Goal: Task Accomplishment & Management: Complete application form

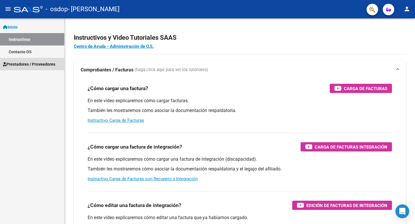
click at [38, 64] on span "Prestadores / Proveedores" at bounding box center [29, 64] width 52 height 6
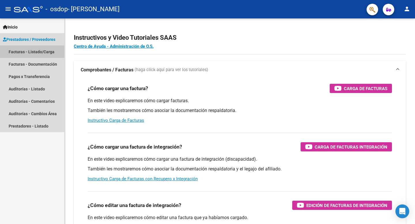
click at [26, 52] on link "Facturas - Listado/Carga" at bounding box center [32, 51] width 64 height 12
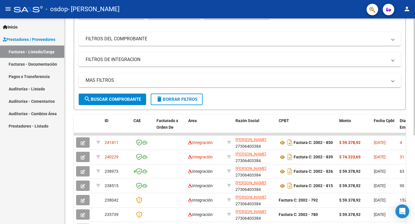
scroll to position [77, 0]
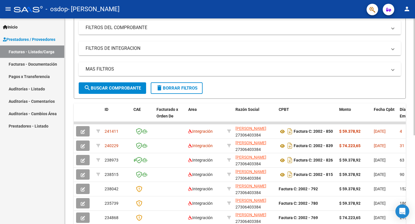
click at [410, 171] on div "Video tutorial PRESTADORES -> Listado de CPBTs Emitidos por Prestadores / Prove…" at bounding box center [240, 122] width 352 height 362
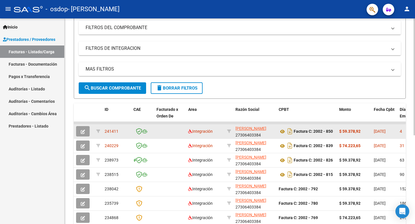
click at [377, 133] on span "[DATE]" at bounding box center [379, 131] width 12 height 5
click at [83, 132] on icon "button" at bounding box center [83, 132] width 4 height 4
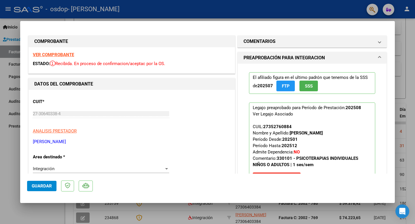
click at [380, 138] on div "El afiliado figura en el ultimo padrón que tenemos de la SSS de 202507 FTP SSS …" at bounding box center [312, 131] width 149 height 135
drag, startPoint x: 380, startPoint y: 138, endPoint x: 373, endPoint y: 139, distance: 6.7
click at [375, 139] on div "El afiliado figura en el ultimo padrón que tenemos de la SSS de 202507 FTP SSS …" at bounding box center [312, 131] width 149 height 135
click at [315, 139] on p "Legajo preaprobado para Período de Prestación: 202508 Ver Legajo Asociado CUIL:…" at bounding box center [312, 143] width 126 height 83
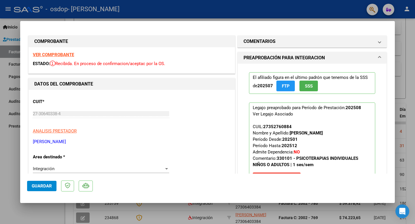
click at [296, 173] on button "save [PERSON_NAME]" at bounding box center [276, 177] width 48 height 10
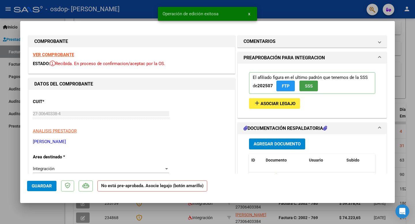
click at [309, 84] on span "SSS" at bounding box center [309, 85] width 8 height 5
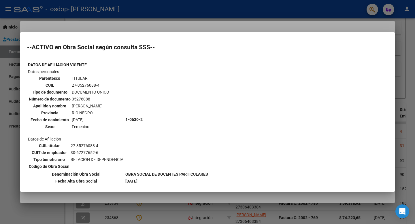
click at [45, 198] on div at bounding box center [207, 112] width 415 height 224
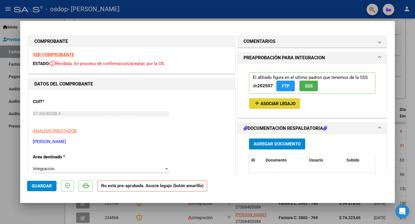
click at [258, 102] on mat-icon "add" at bounding box center [256, 103] width 7 height 7
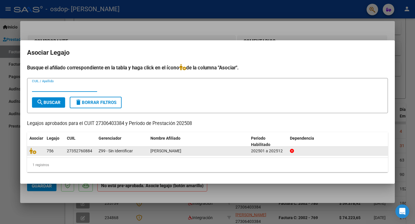
click at [135, 151] on div "Z99 - Sin Identificar" at bounding box center [121, 151] width 47 height 7
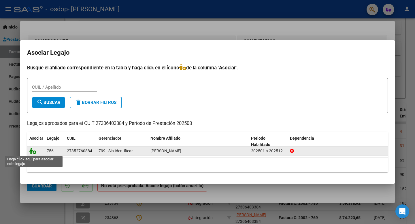
click at [34, 151] on icon at bounding box center [32, 151] width 7 height 6
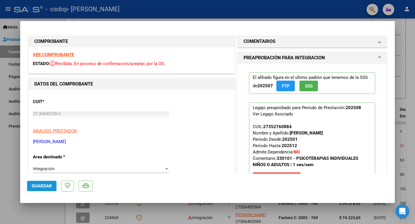
click at [43, 187] on span "Guardar" at bounding box center [42, 185] width 20 height 5
click at [391, 202] on mat-dialog-container "COMPROBANTE VER COMPROBANTE ESTADO: Recibida. En proceso de confirmacion/acepta…" at bounding box center [207, 112] width 374 height 182
click at [159, 10] on div at bounding box center [207, 112] width 415 height 224
type input "$ 0,00"
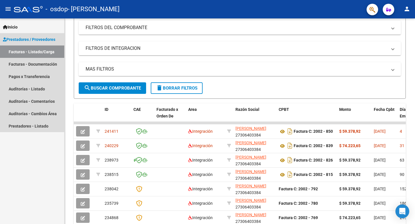
click at [43, 39] on span "Prestadores / Proveedores" at bounding box center [29, 39] width 52 height 6
